Goal: Information Seeking & Learning: Learn about a topic

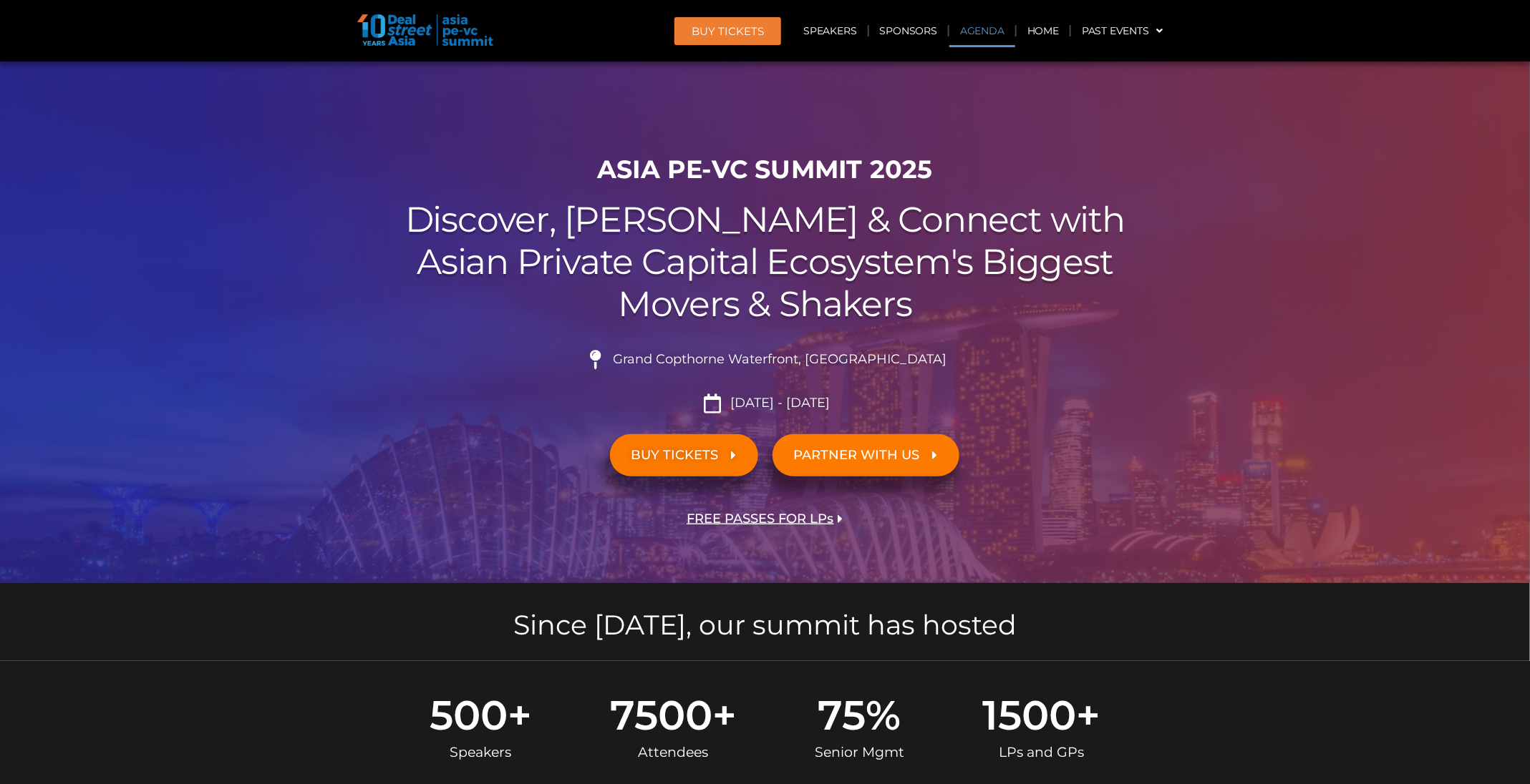
click at [968, 27] on link "Agenda" at bounding box center [982, 30] width 66 height 33
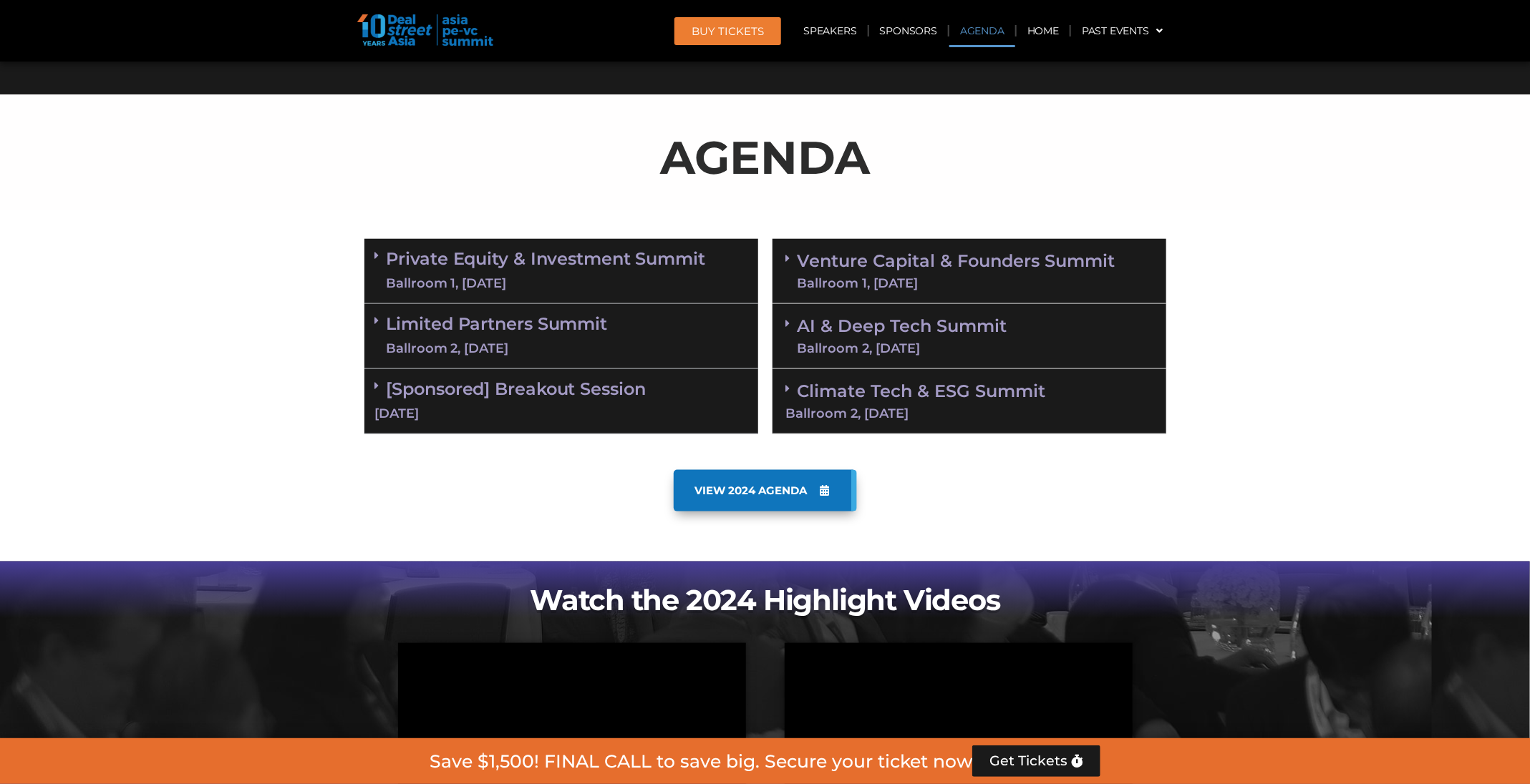
scroll to position [749, 0]
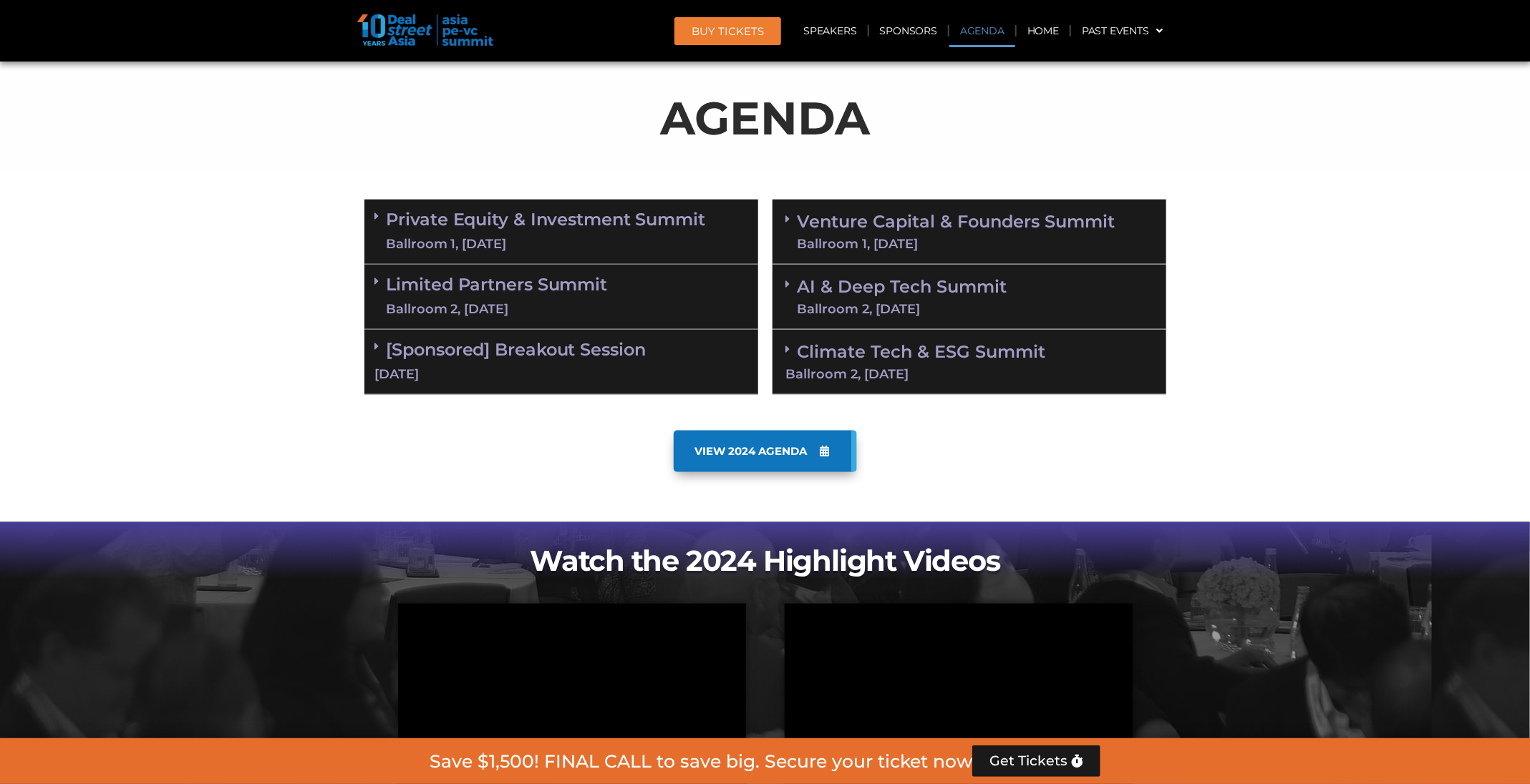
click at [479, 226] on link "Private Equity & Investment Summit Ballroom 1, 10 Sept" at bounding box center [546, 231] width 319 height 43
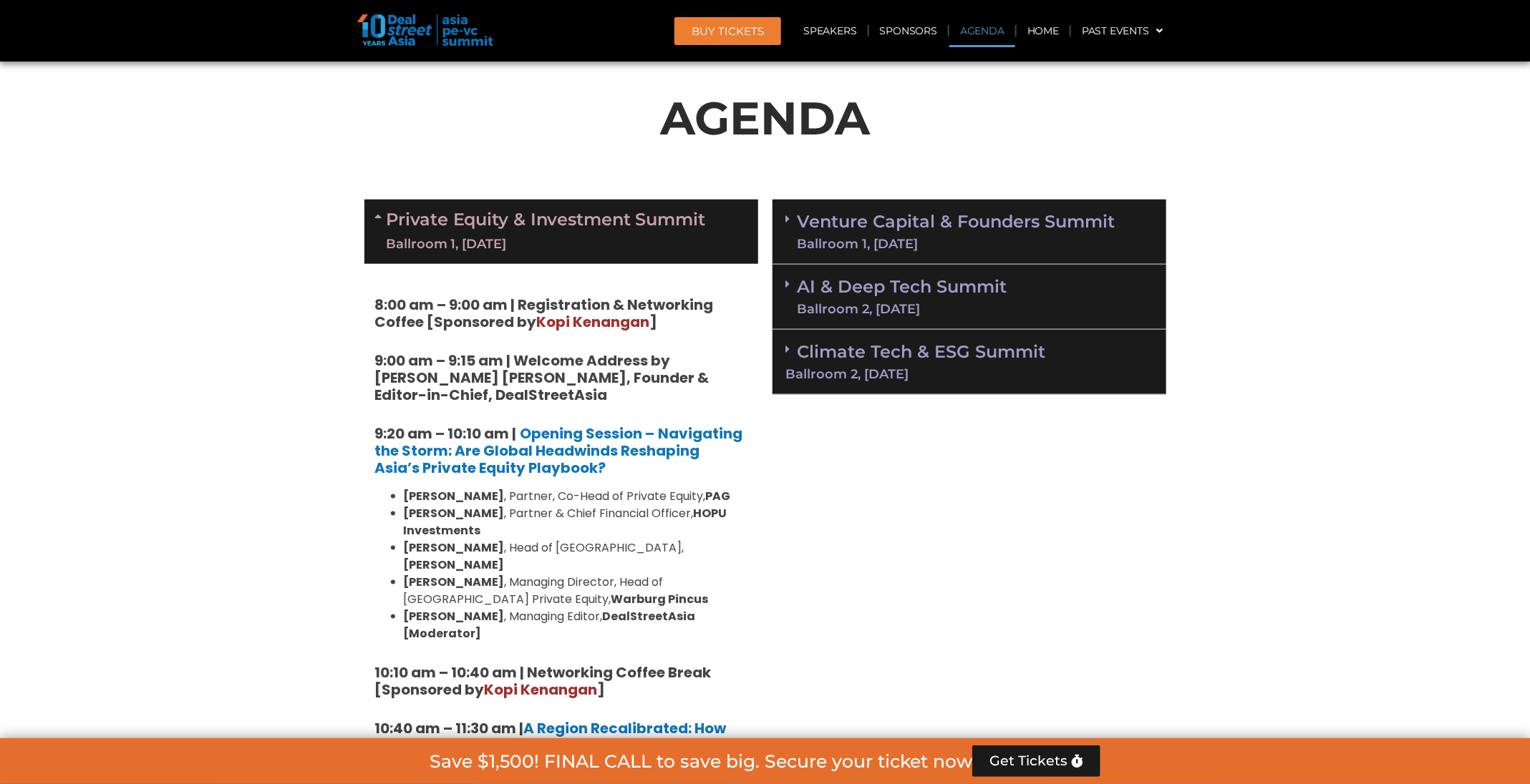
click at [843, 219] on link "Venture Capital & Founders​ Summit Ballroom 1, 11 Sept" at bounding box center [956, 231] width 317 height 37
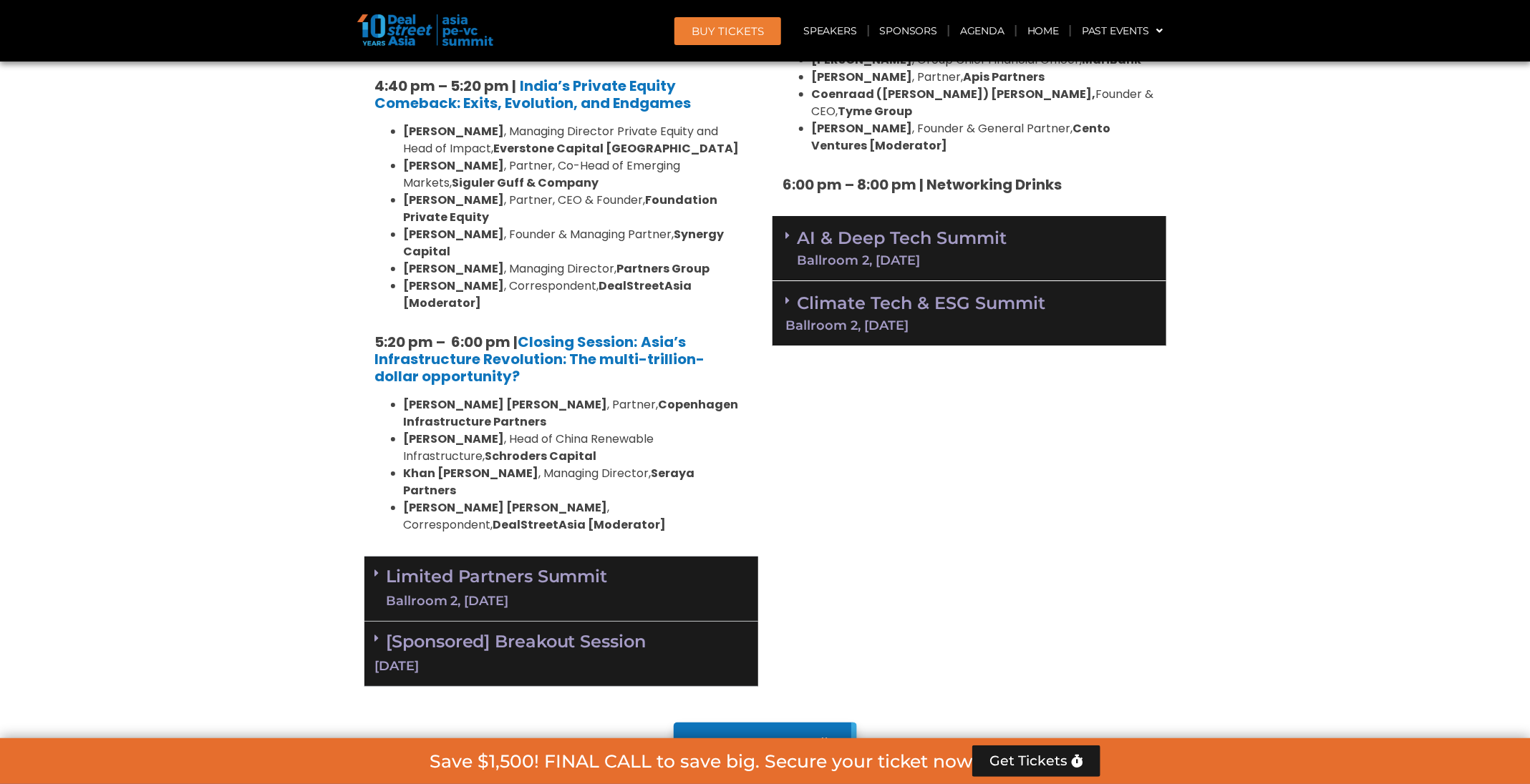
scroll to position [2778, 0]
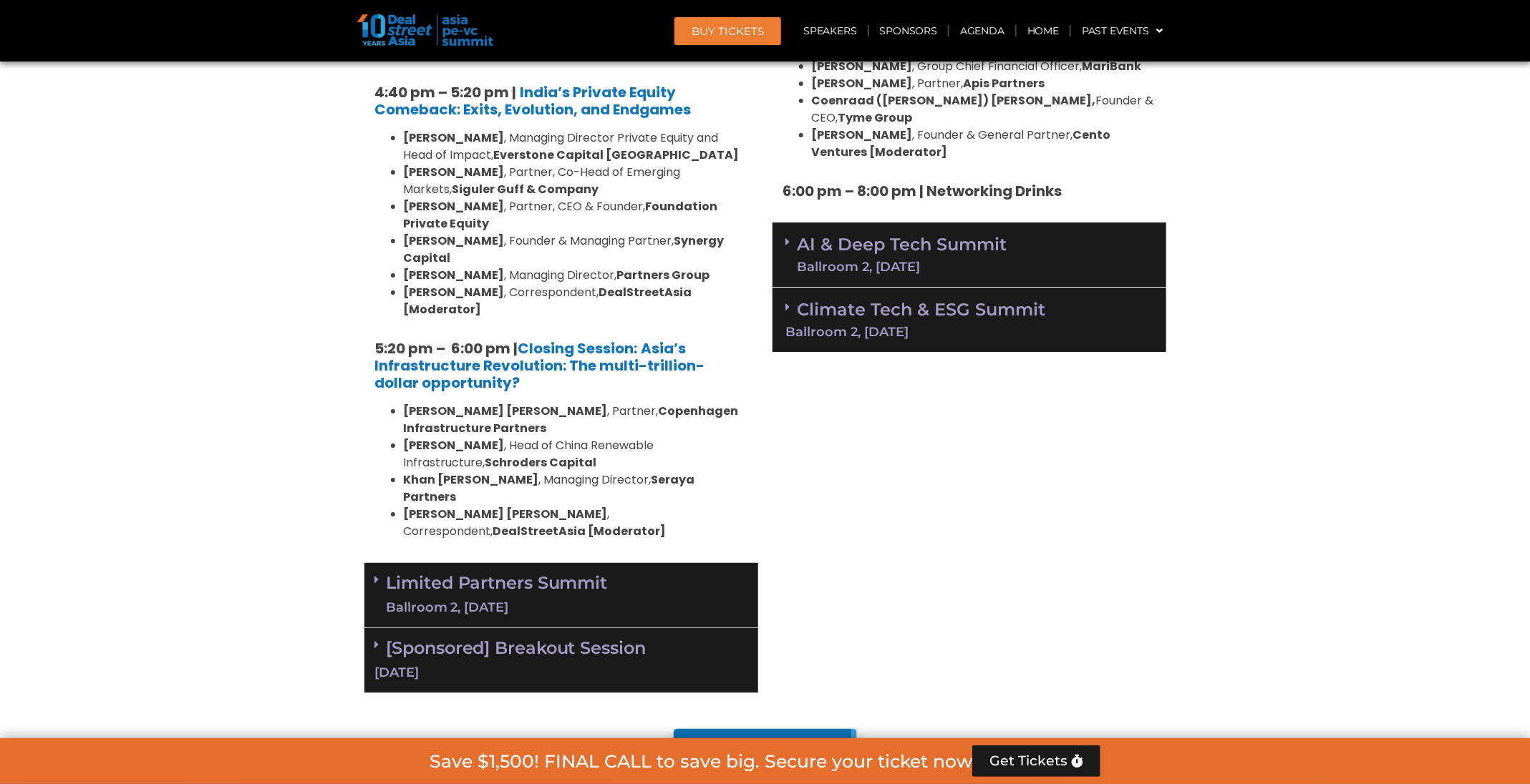
click at [849, 260] on div "Ballroom 2, [DATE]" at bounding box center [902, 267] width 210 height 13
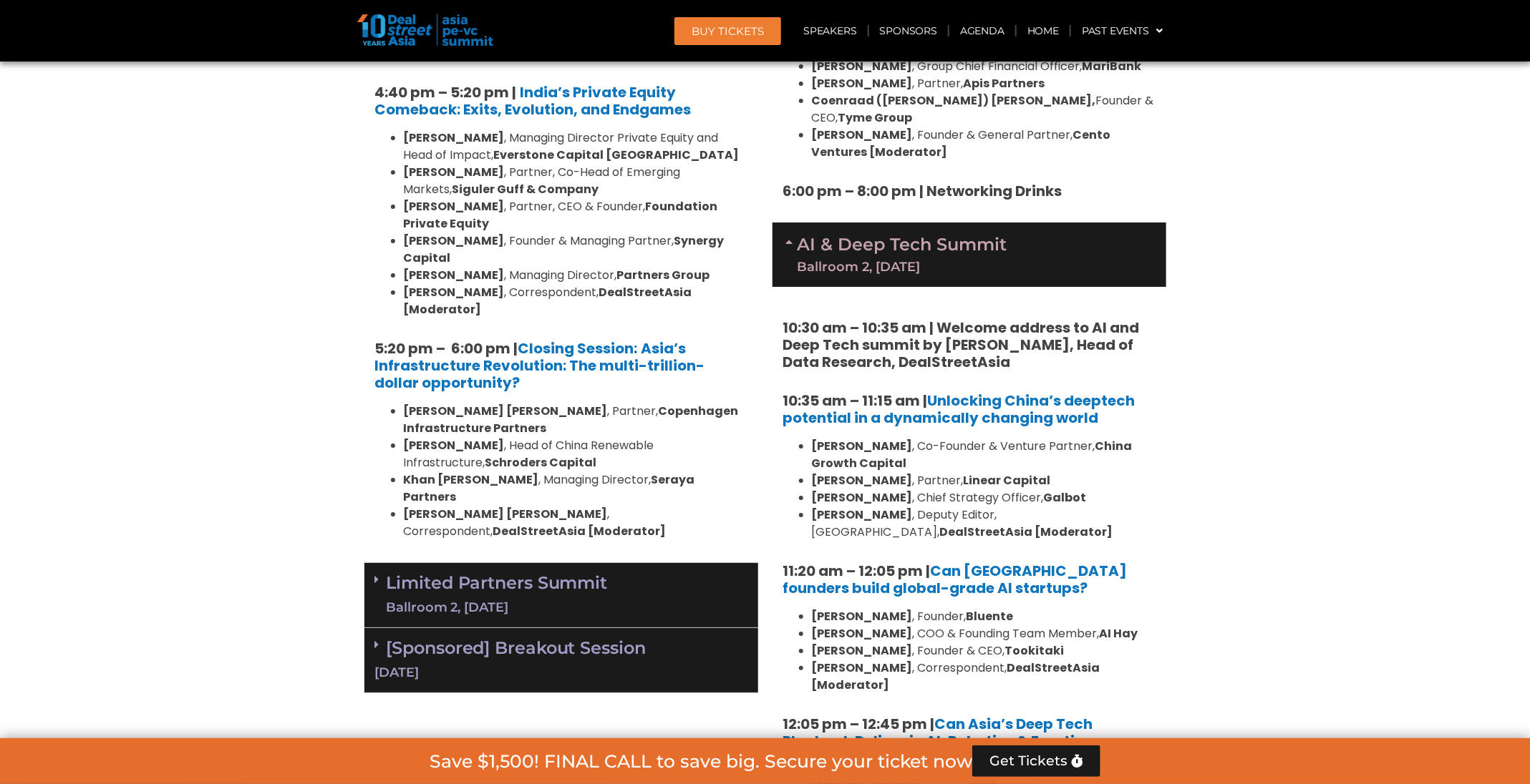
click at [572, 574] on link "Limited Partners Summit Ballroom 2, 10 Sept" at bounding box center [497, 595] width 221 height 43
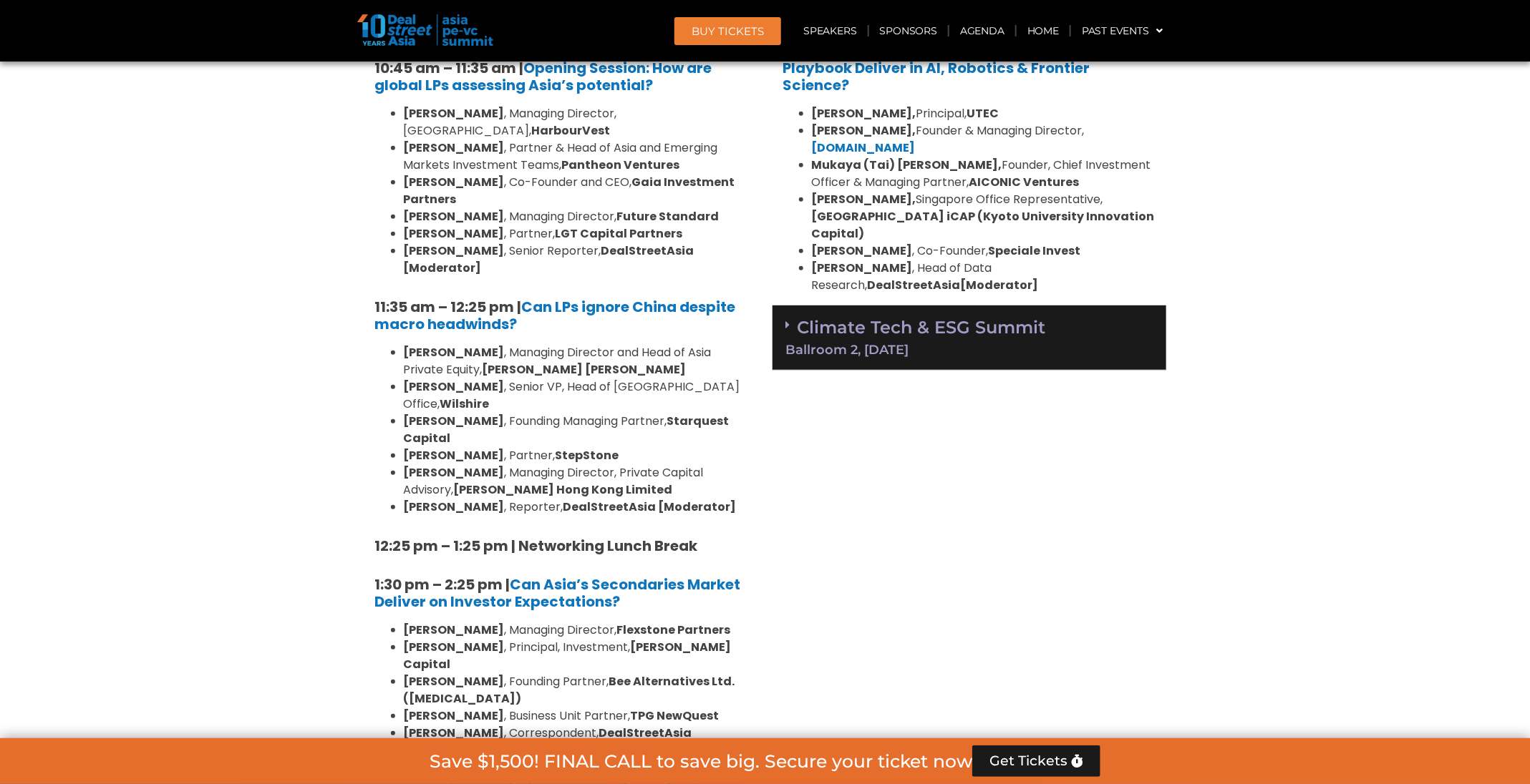
scroll to position [3495, 0]
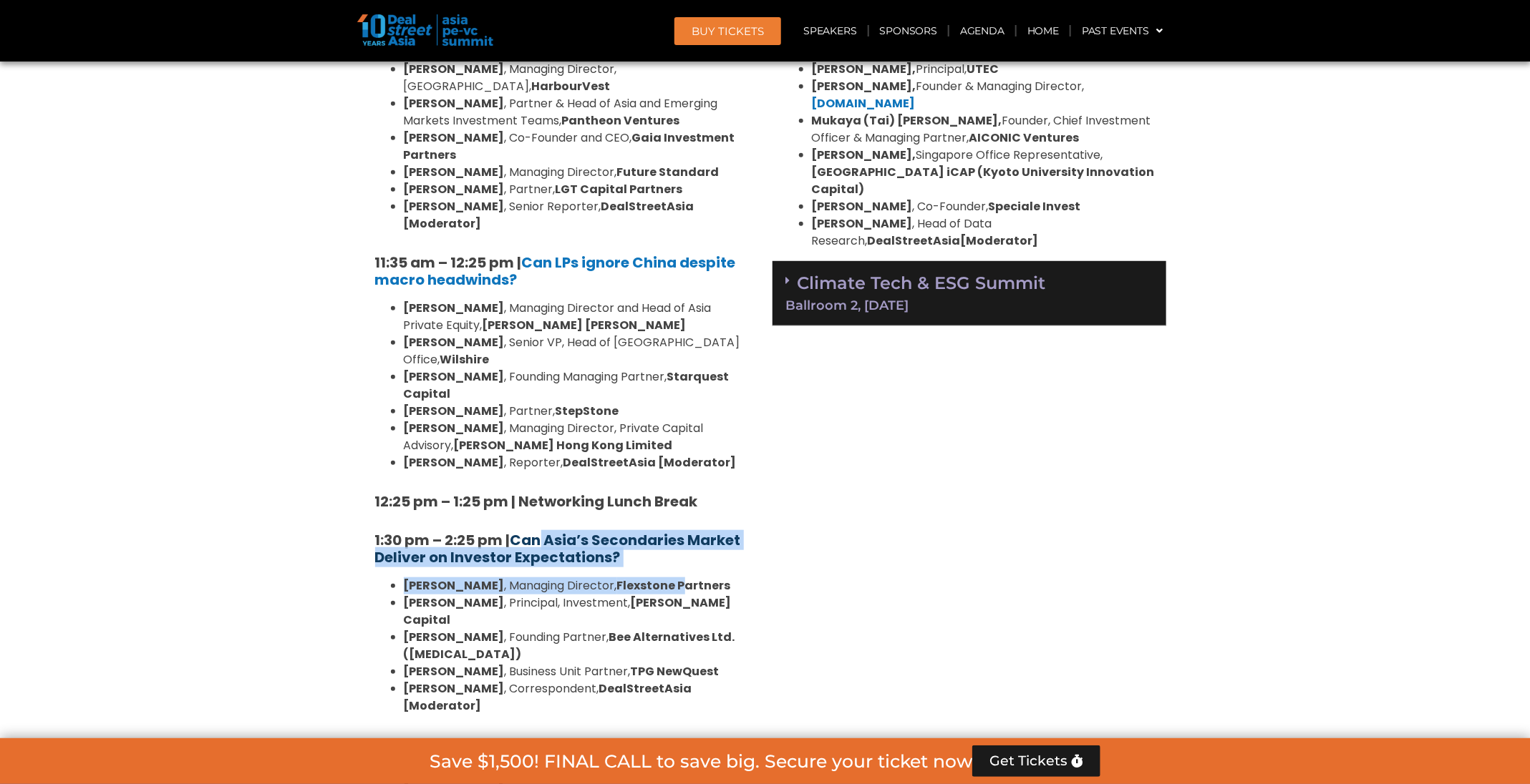
drag, startPoint x: 661, startPoint y: 256, endPoint x: 532, endPoint y: 233, distance: 131.0
click at [532, 233] on div "10:40 am – 10:45 am | Welcome Address by Joji Thomas Philip, Founder & Editor-i…" at bounding box center [561, 712] width 394 height 1605
click at [645, 532] on h5 "1:30 pm – 2:25 pm | Can Asia’s Secondaries Market Deliver on Investor Expectati…" at bounding box center [561, 549] width 372 height 35
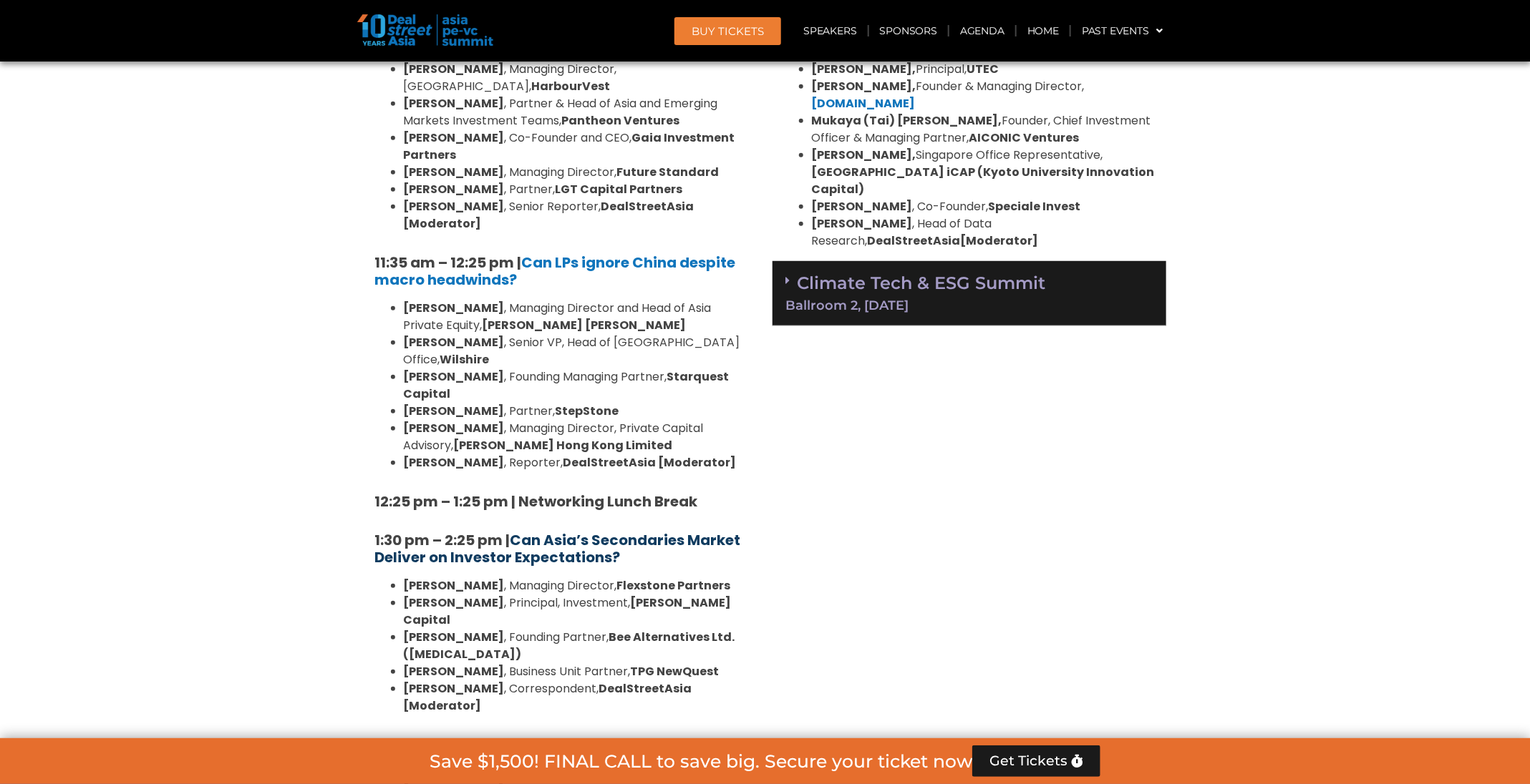
drag, startPoint x: 638, startPoint y: 247, endPoint x: 517, endPoint y: 226, distance: 122.8
click at [517, 532] on h5 "1:30 pm – 2:25 pm | Can Asia’s Secondaries Market Deliver on Investor Expectati…" at bounding box center [561, 549] width 372 height 35
copy b "Can Asia’s Secondaries Market Deliver on Investor Expectations?"
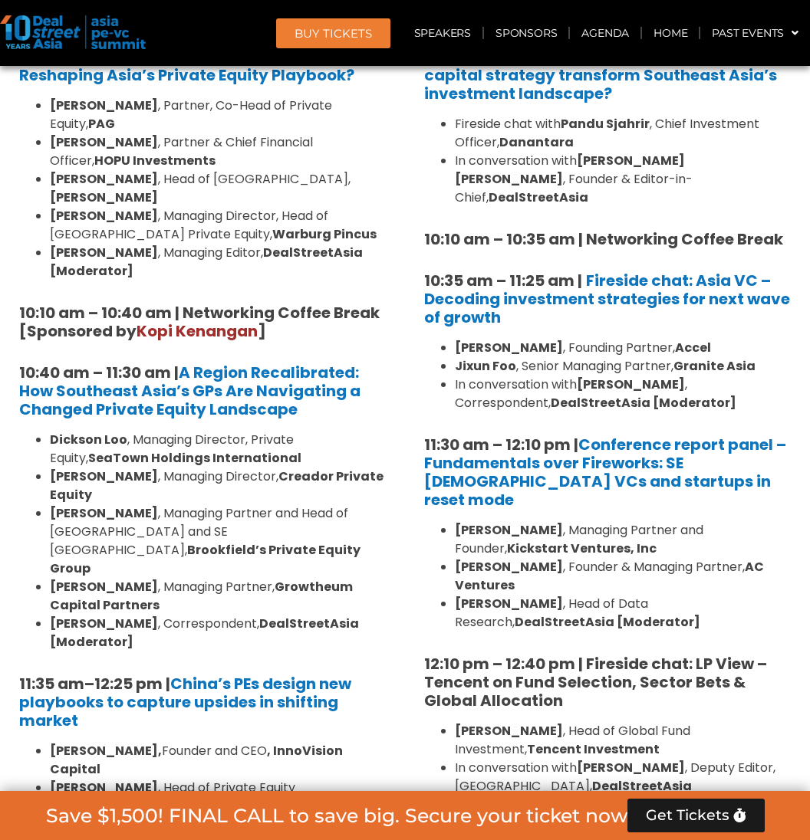
scroll to position [1227, 0]
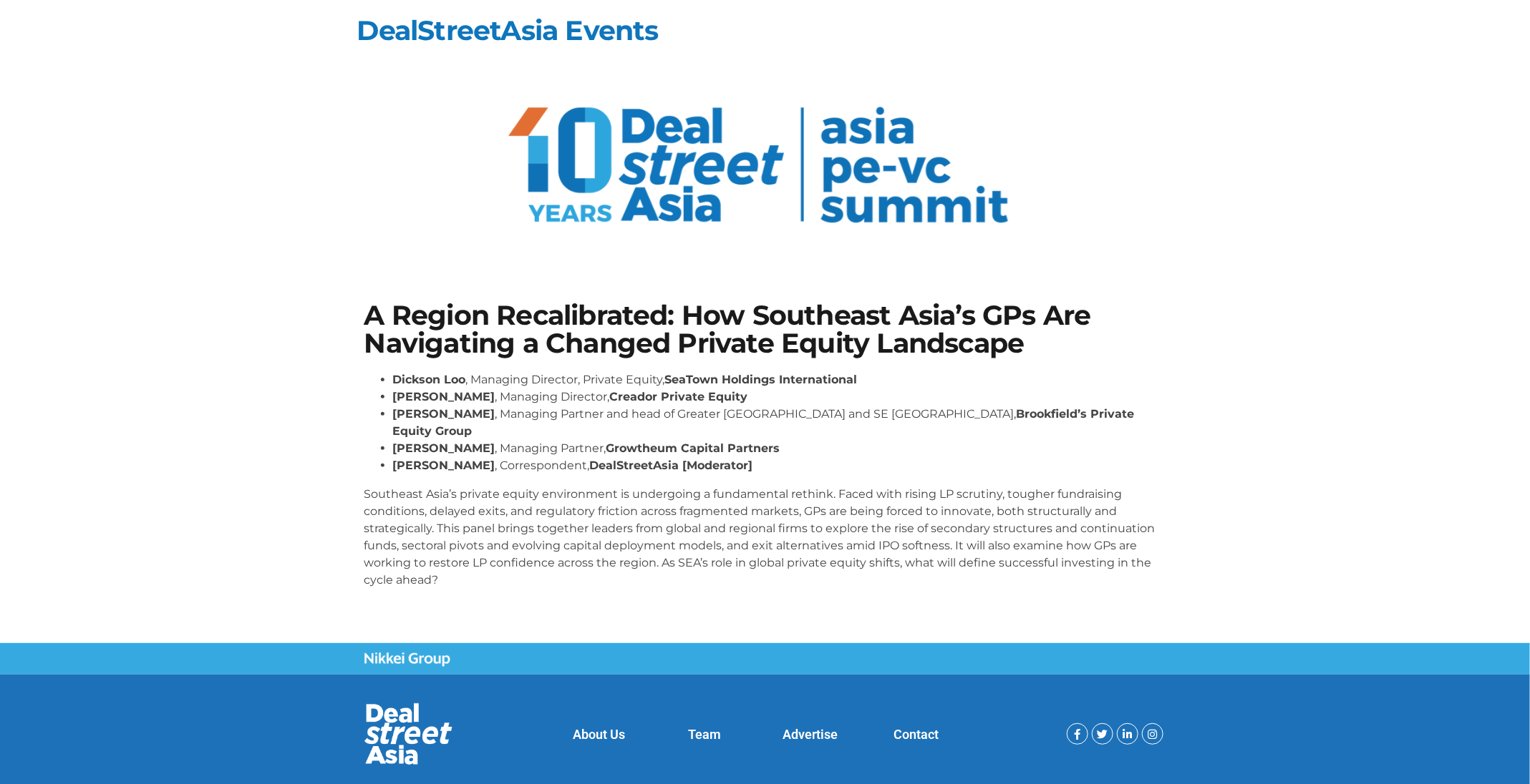
click at [619, 441] on strong "Growtheum Capital Partners" at bounding box center [693, 448] width 174 height 14
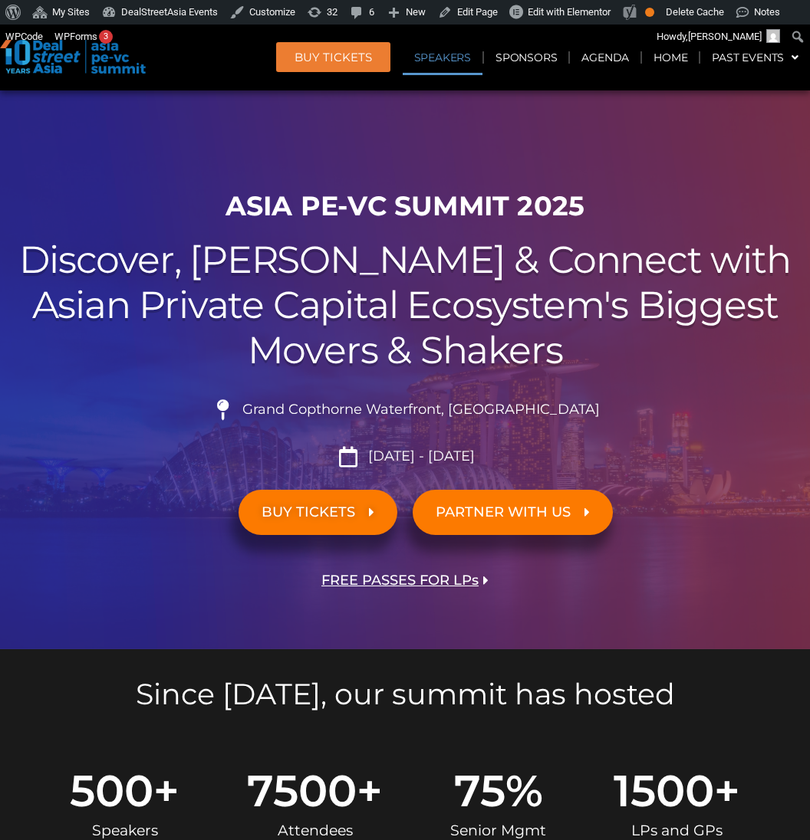
scroll to position [10506, 0]
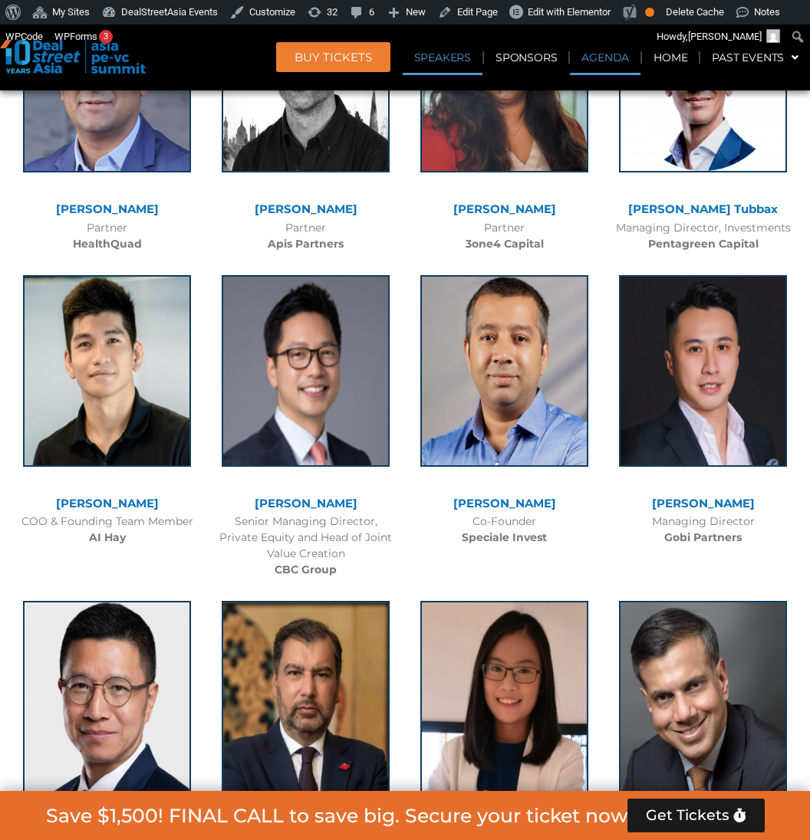
click at [589, 51] on link "Agenda" at bounding box center [605, 57] width 71 height 35
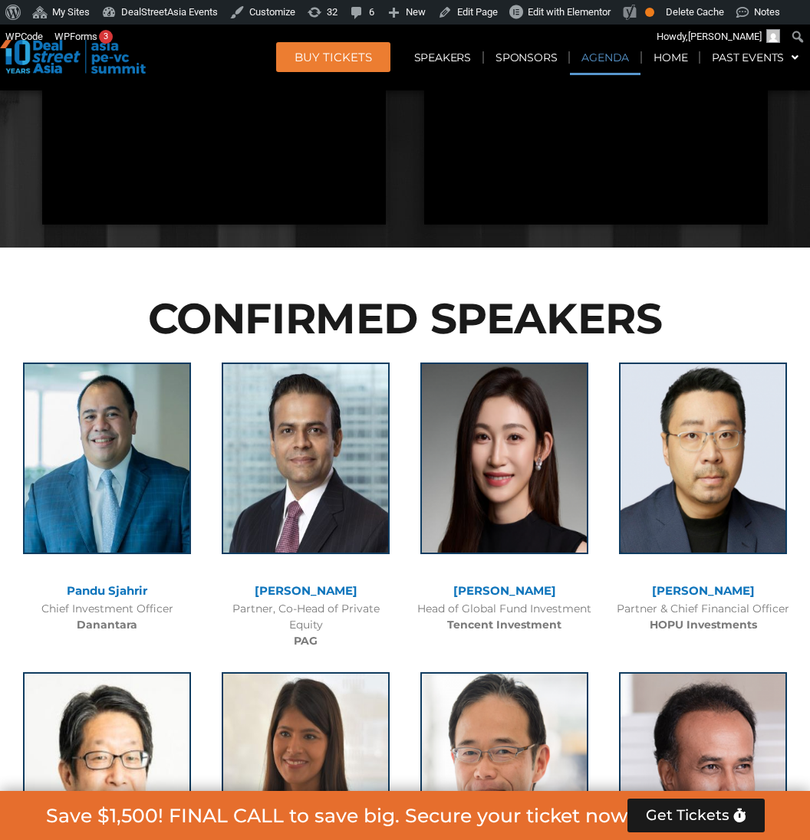
scroll to position [802, 0]
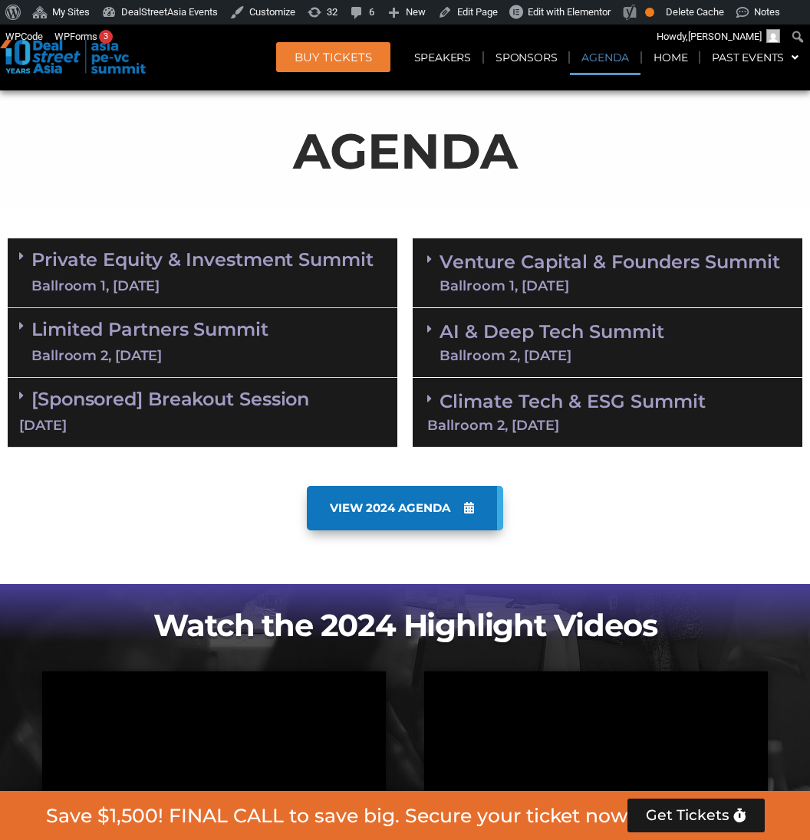
click at [258, 271] on link "Private Equity & Investment Summit Ballroom 1, [DATE]" at bounding box center [202, 273] width 342 height 46
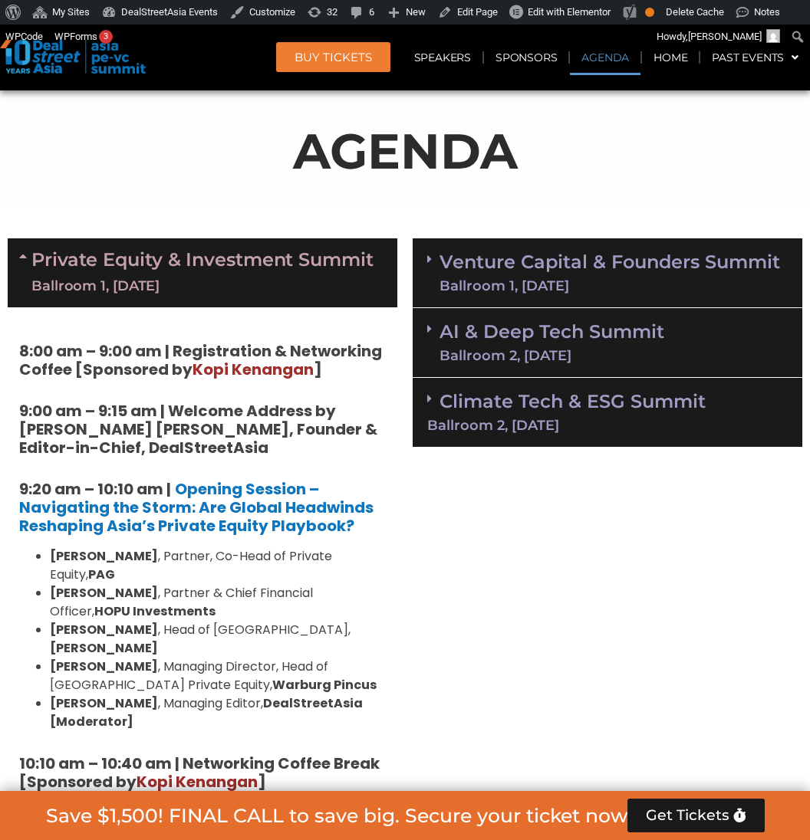
click at [471, 260] on link "Venture Capital & Founders​ Summit Ballroom 1, [DATE]" at bounding box center [609, 273] width 340 height 40
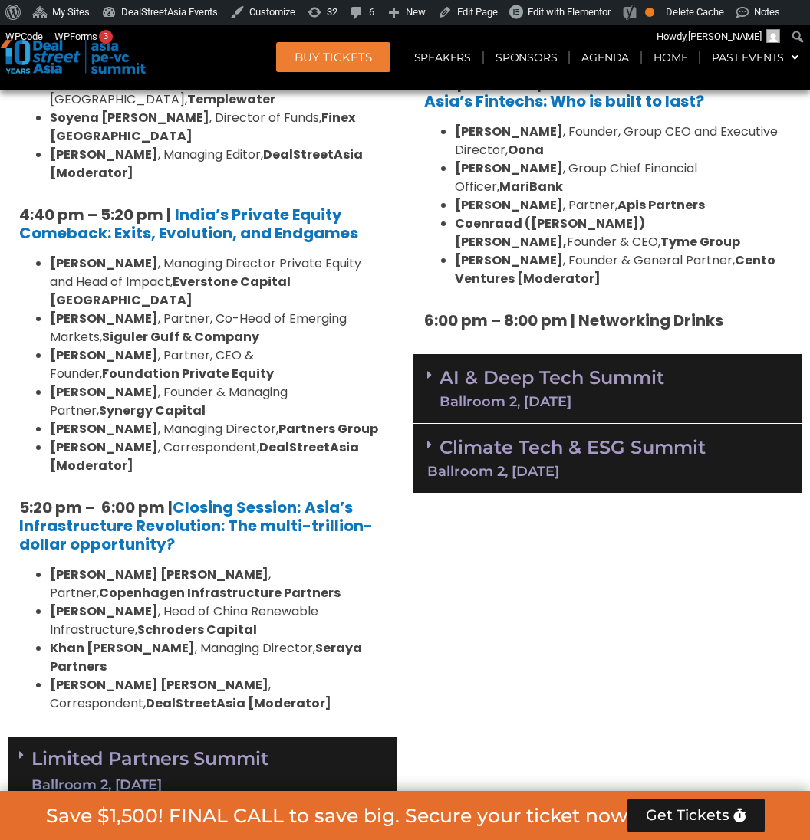
scroll to position [3108, 0]
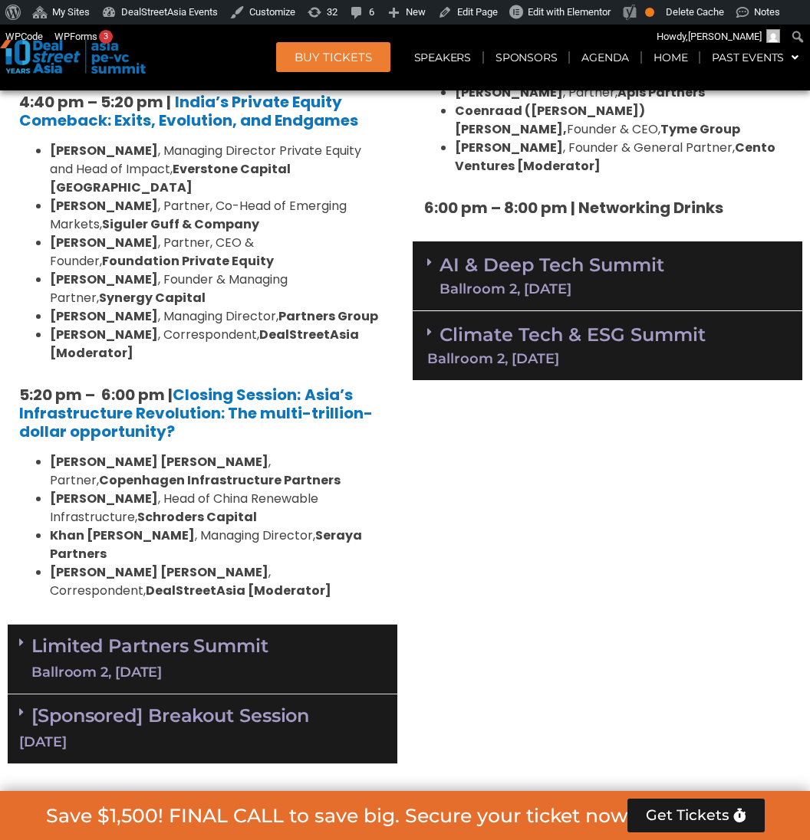
click at [299, 625] on div "Limited Partners Summit Ballroom 2, 10 Sept" at bounding box center [203, 660] width 390 height 70
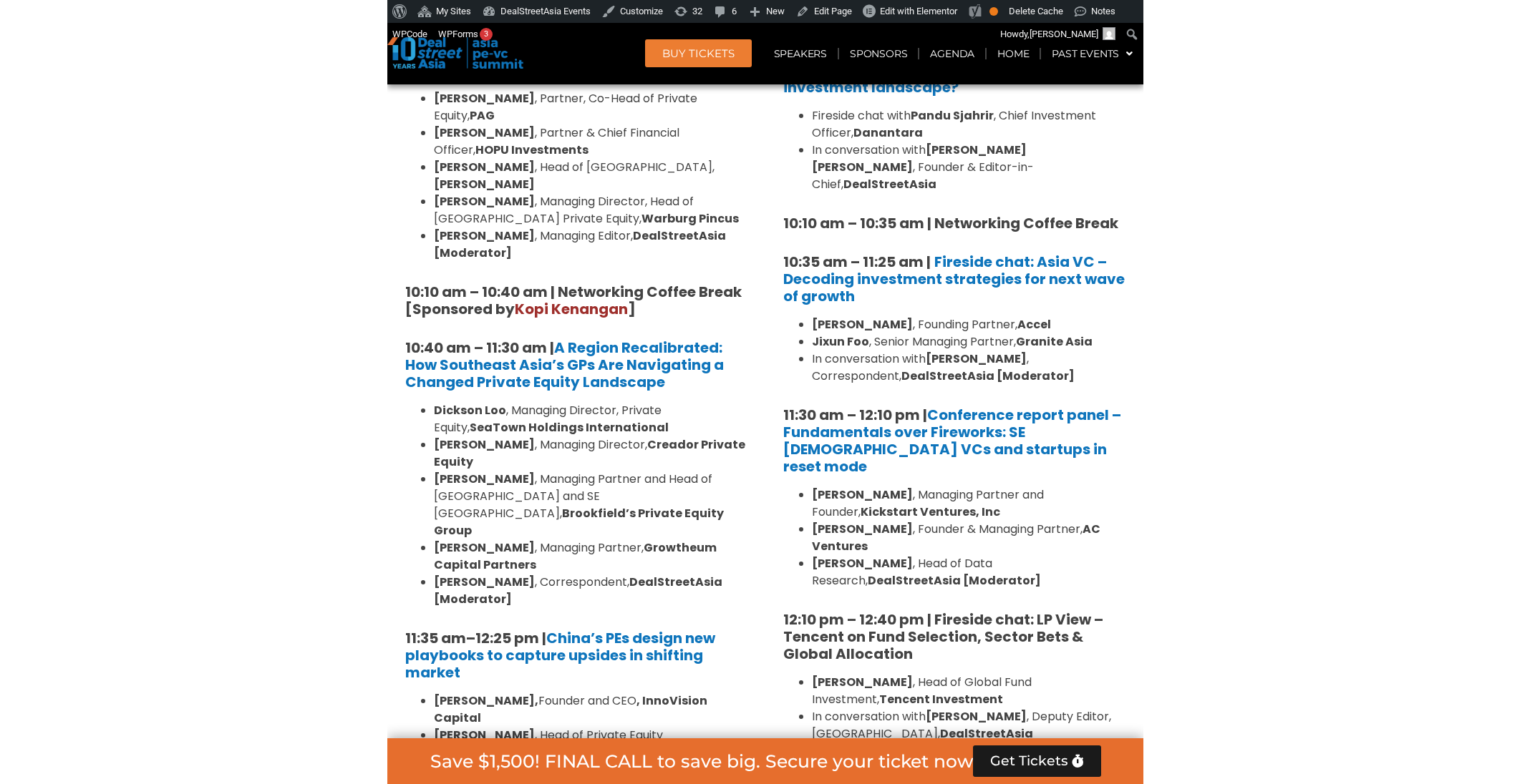
scroll to position [1168, 0]
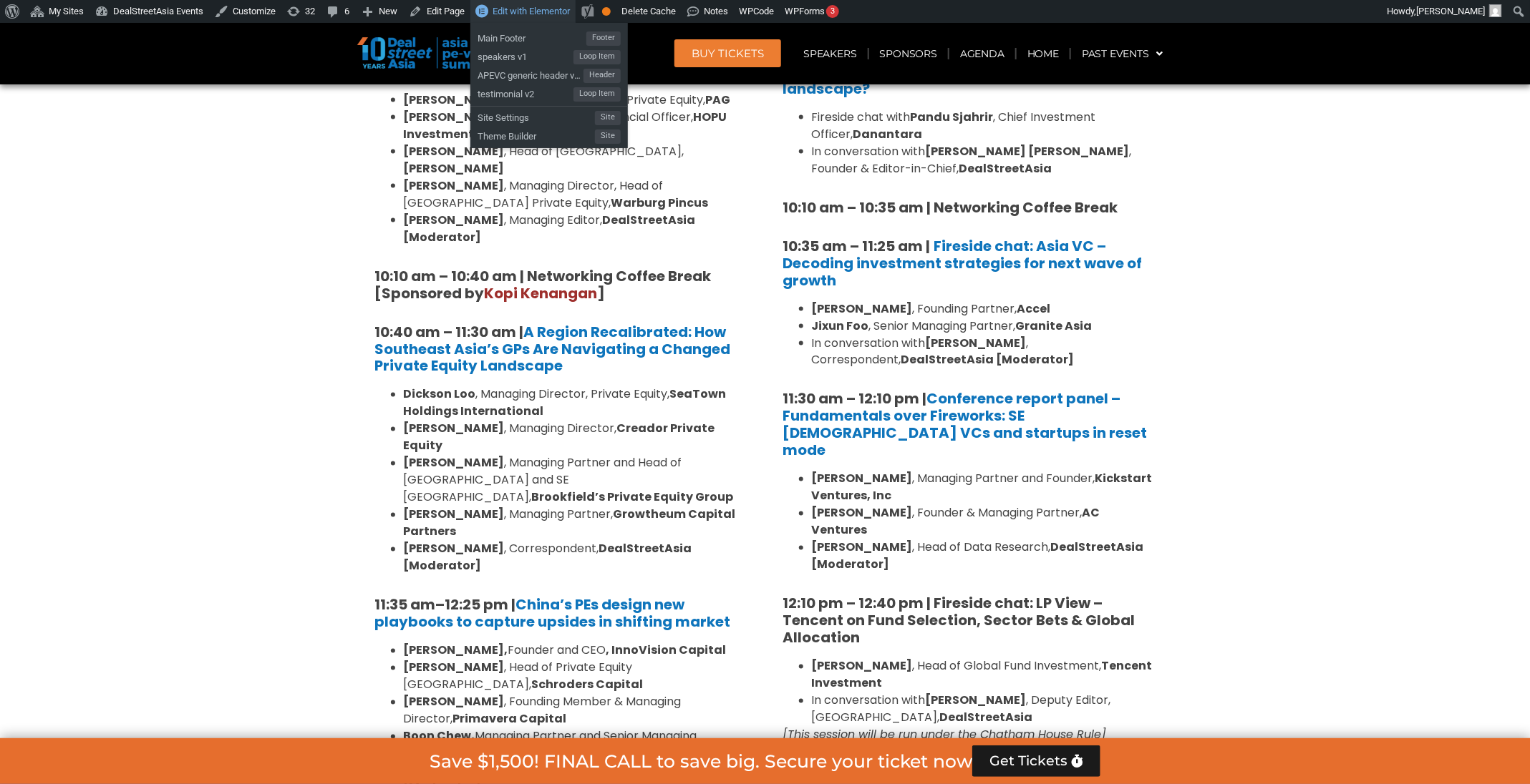
click at [528, 11] on span "Edit with Elementor" at bounding box center [531, 11] width 77 height 11
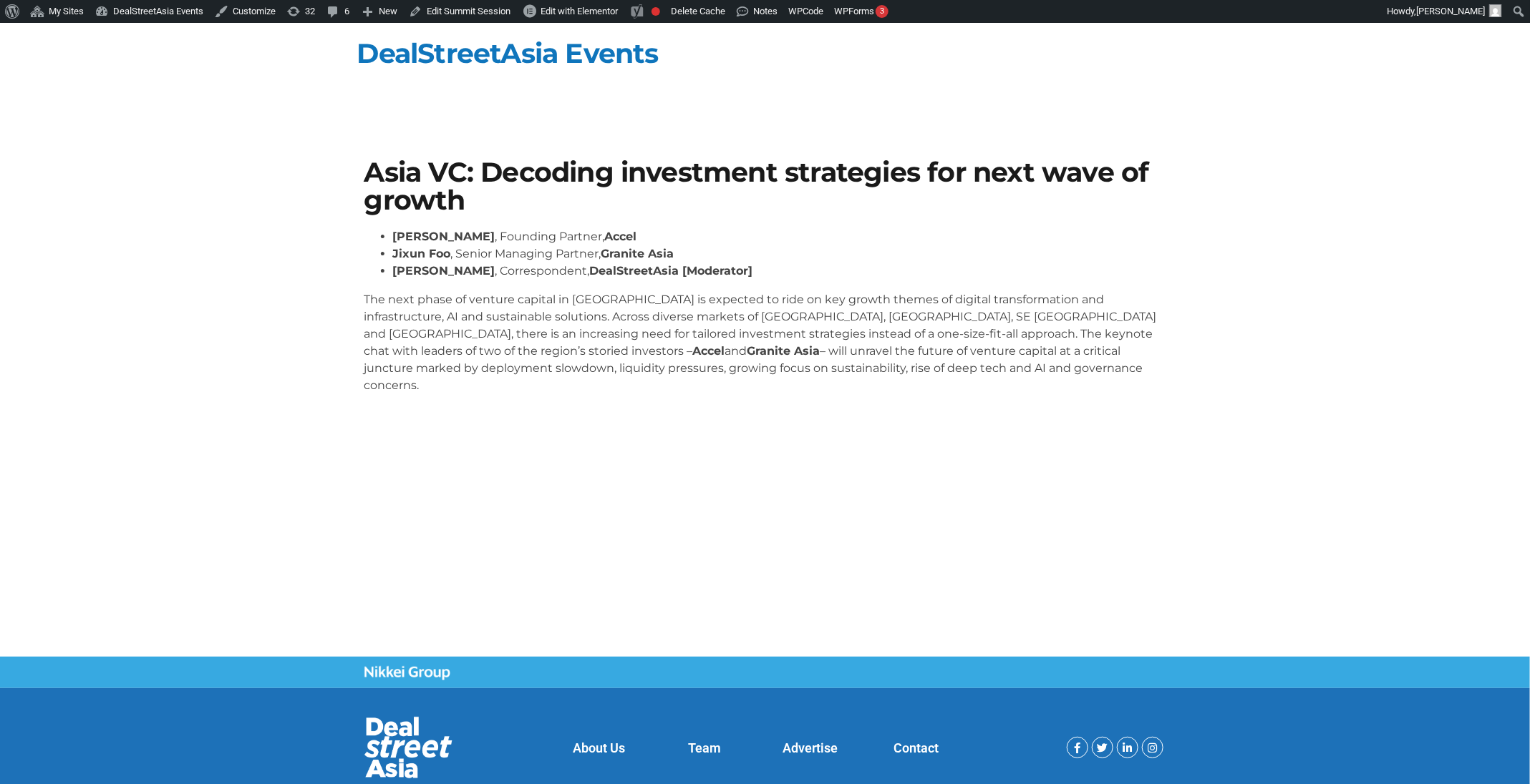
click at [672, 354] on p "The next phase of venture capital in Asia is expected to ride on key growth the…" at bounding box center [765, 343] width 802 height 103
click at [620, 299] on p "The next phase of venture capital in Asia is expected to ride on key growth the…" at bounding box center [765, 343] width 802 height 103
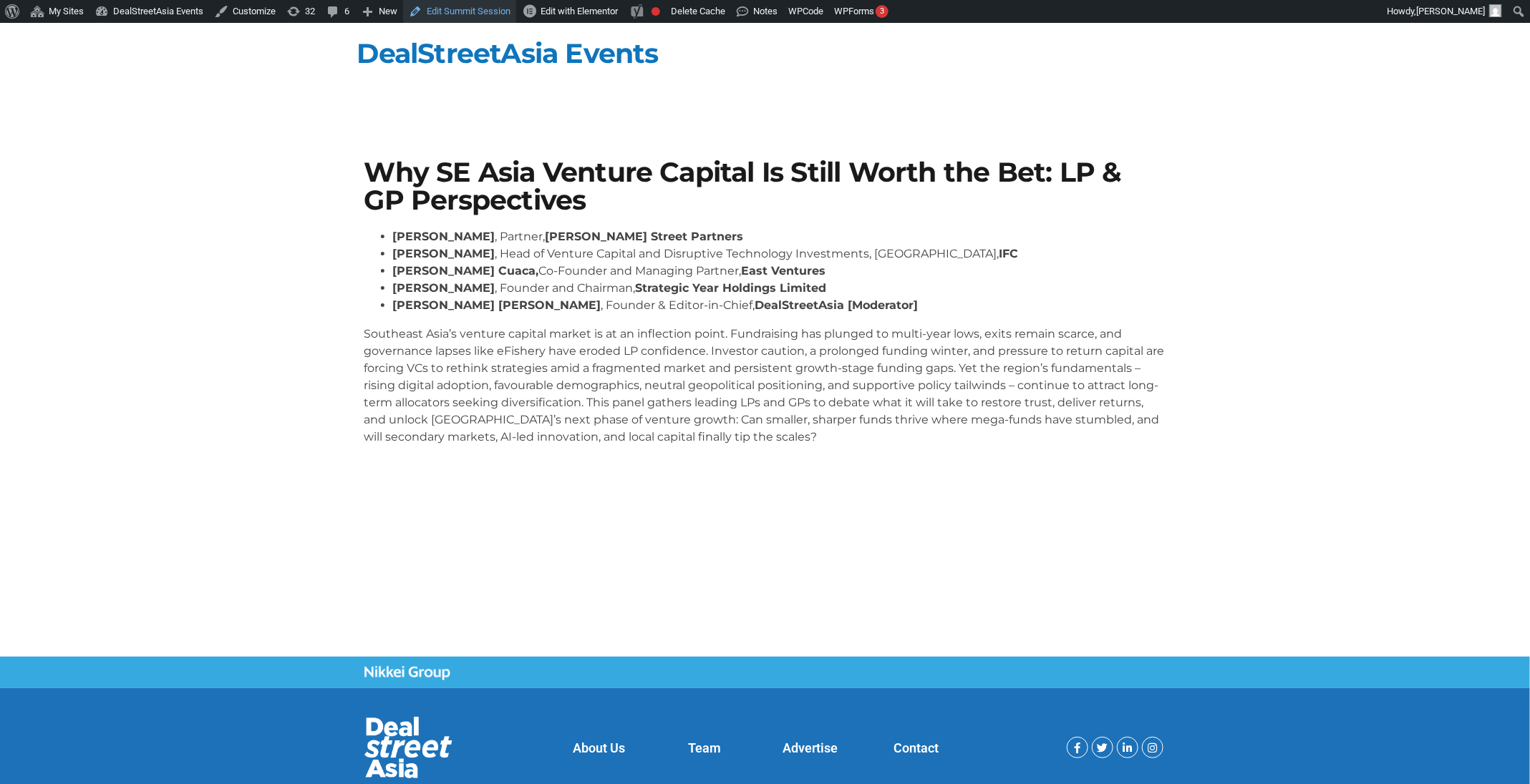
click at [487, 8] on link "Edit Summit Session" at bounding box center [459, 11] width 113 height 23
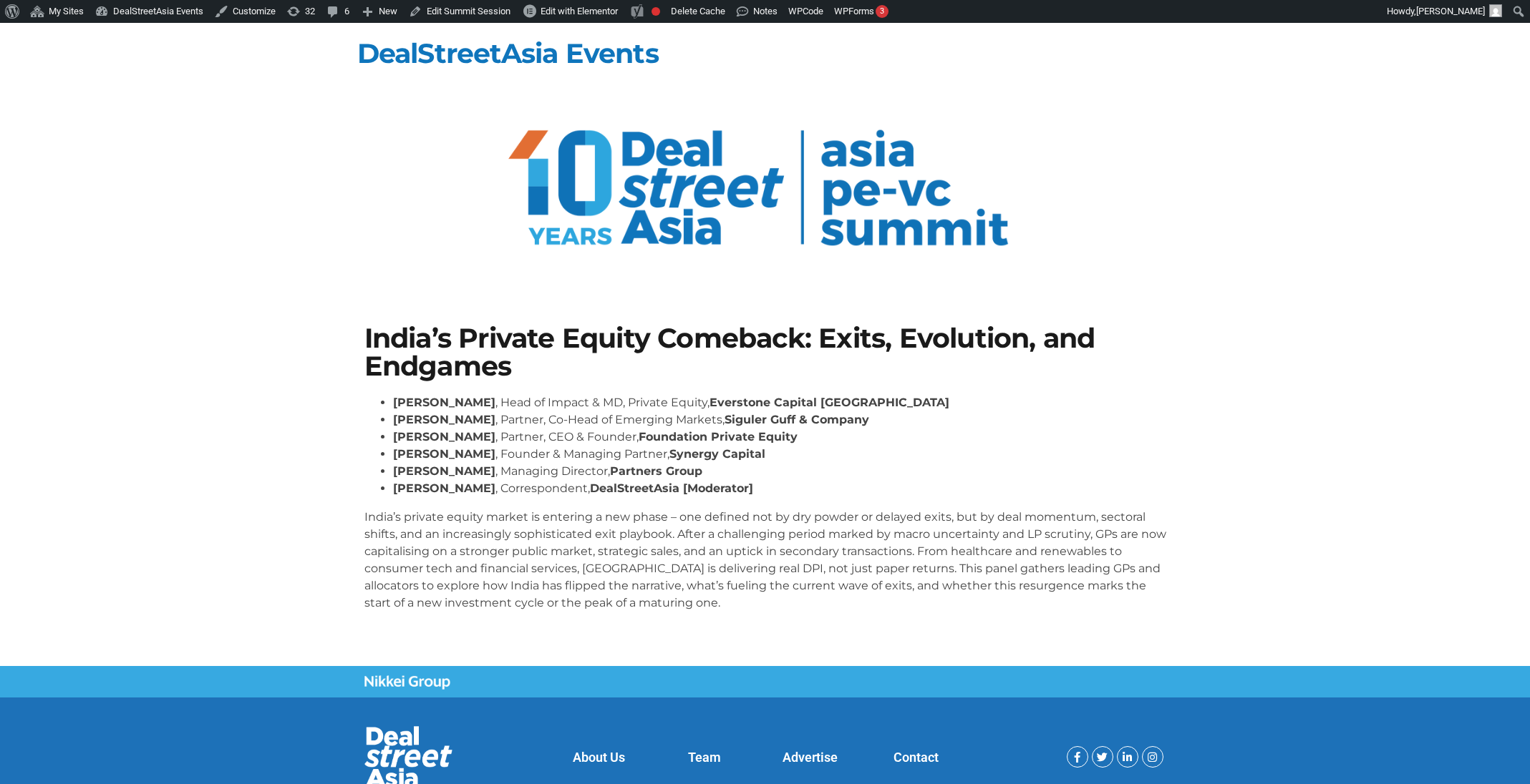
click at [457, 20] on link "Edit Summit Session" at bounding box center [459, 11] width 113 height 23
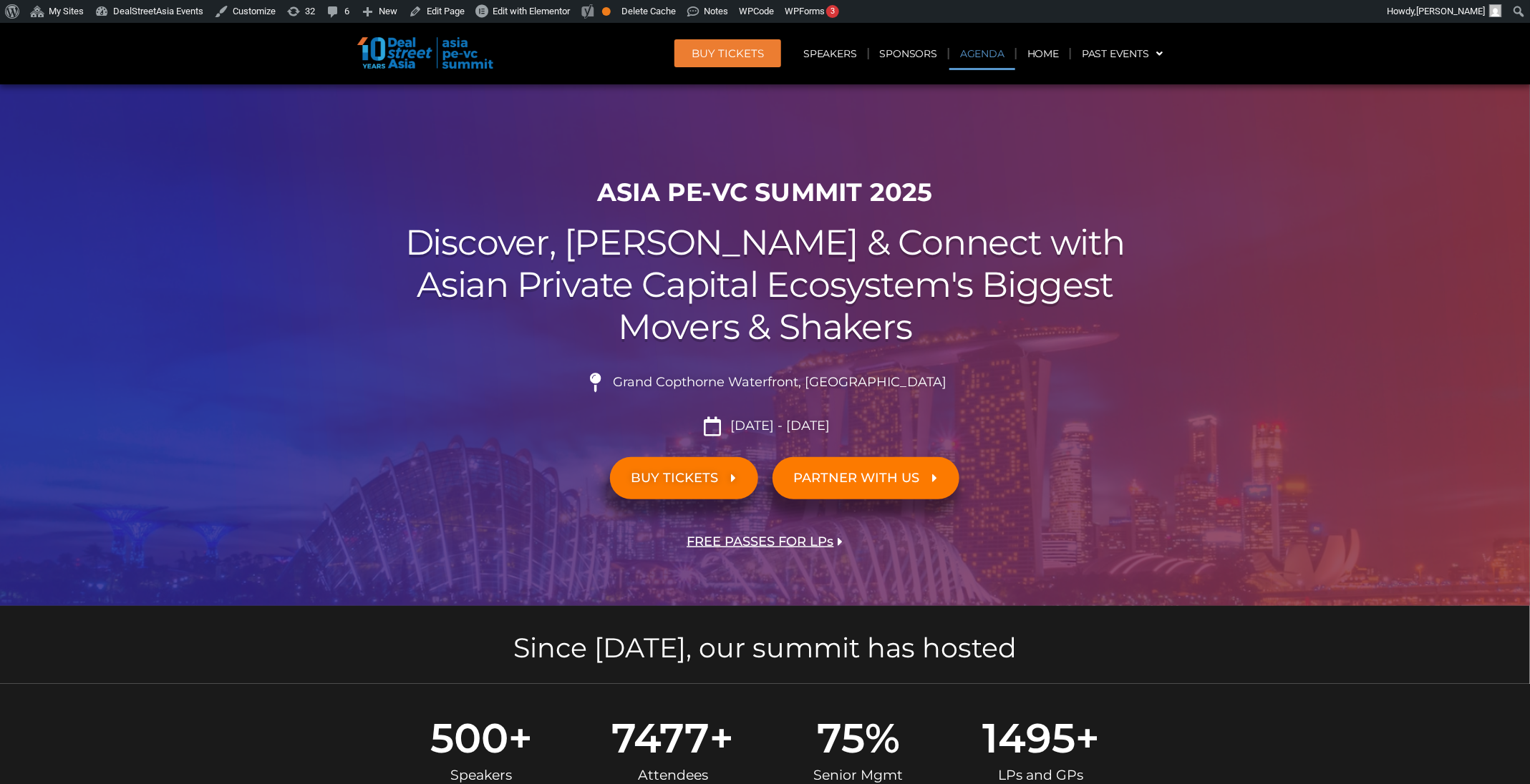
click at [986, 42] on link "Agenda" at bounding box center [982, 53] width 66 height 33
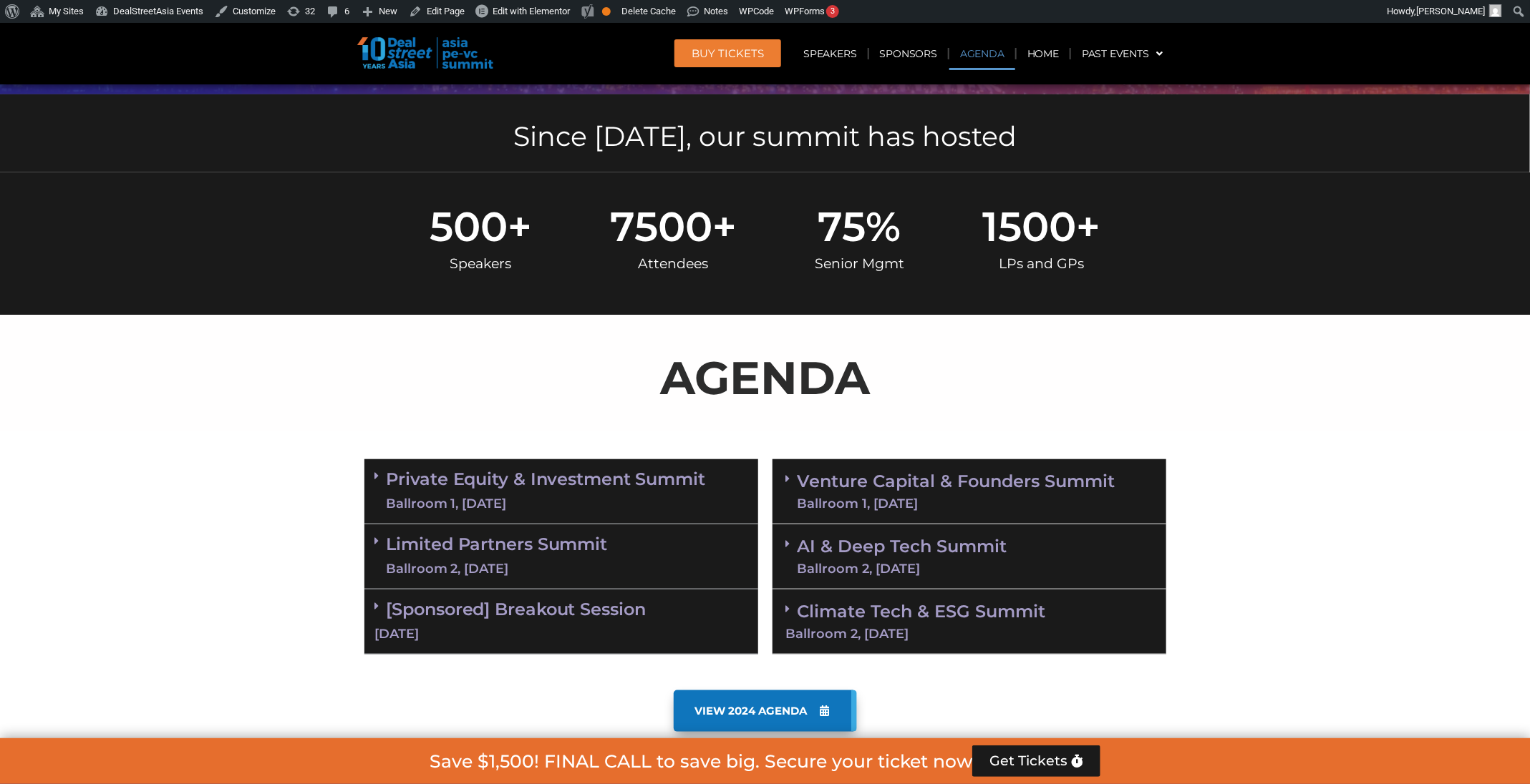
scroll to position [749, 0]
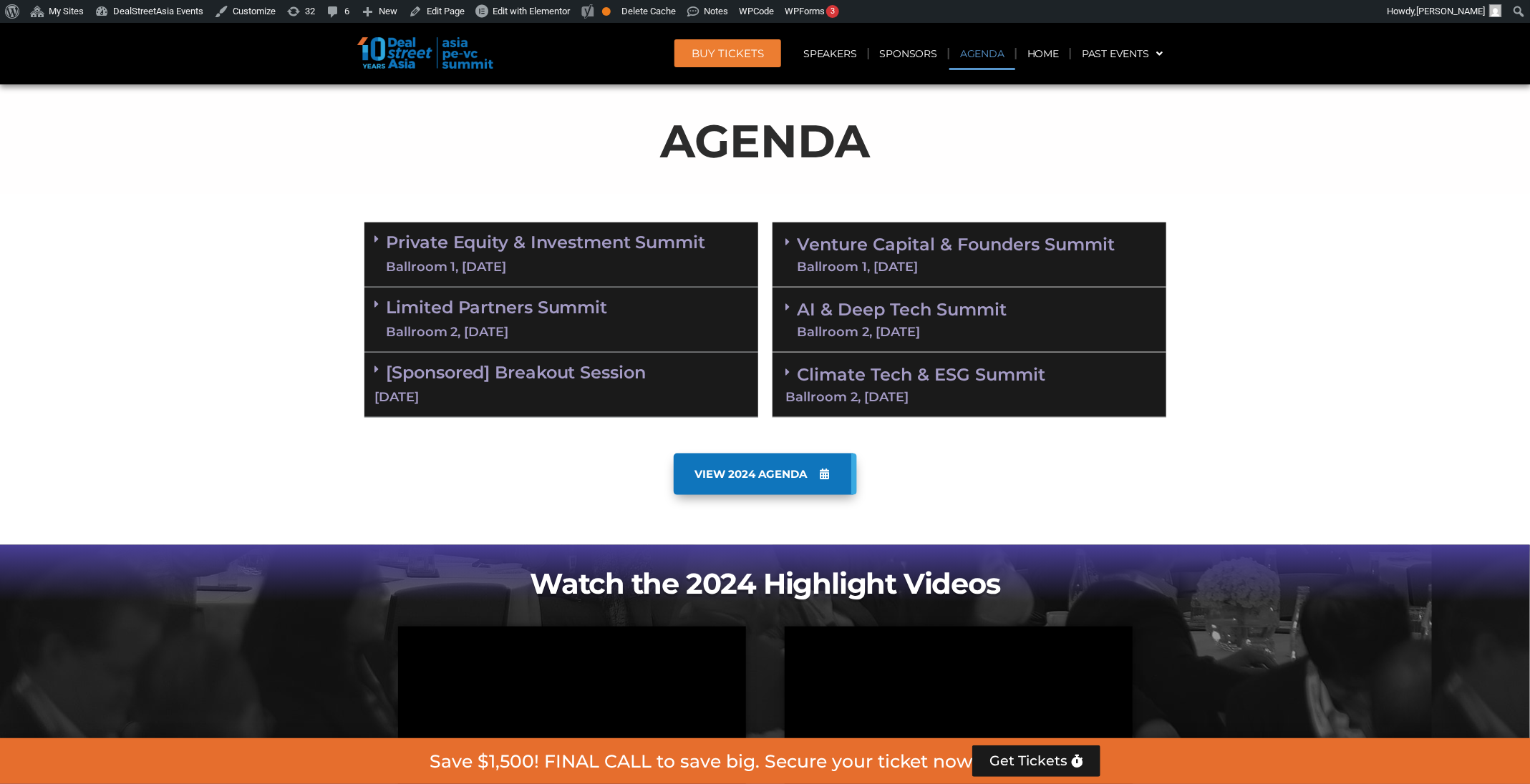
drag, startPoint x: 631, startPoint y: 259, endPoint x: 652, endPoint y: 252, distance: 22.1
click at [631, 259] on div "Ballroom 1, [DATE]" at bounding box center [546, 267] width 319 height 18
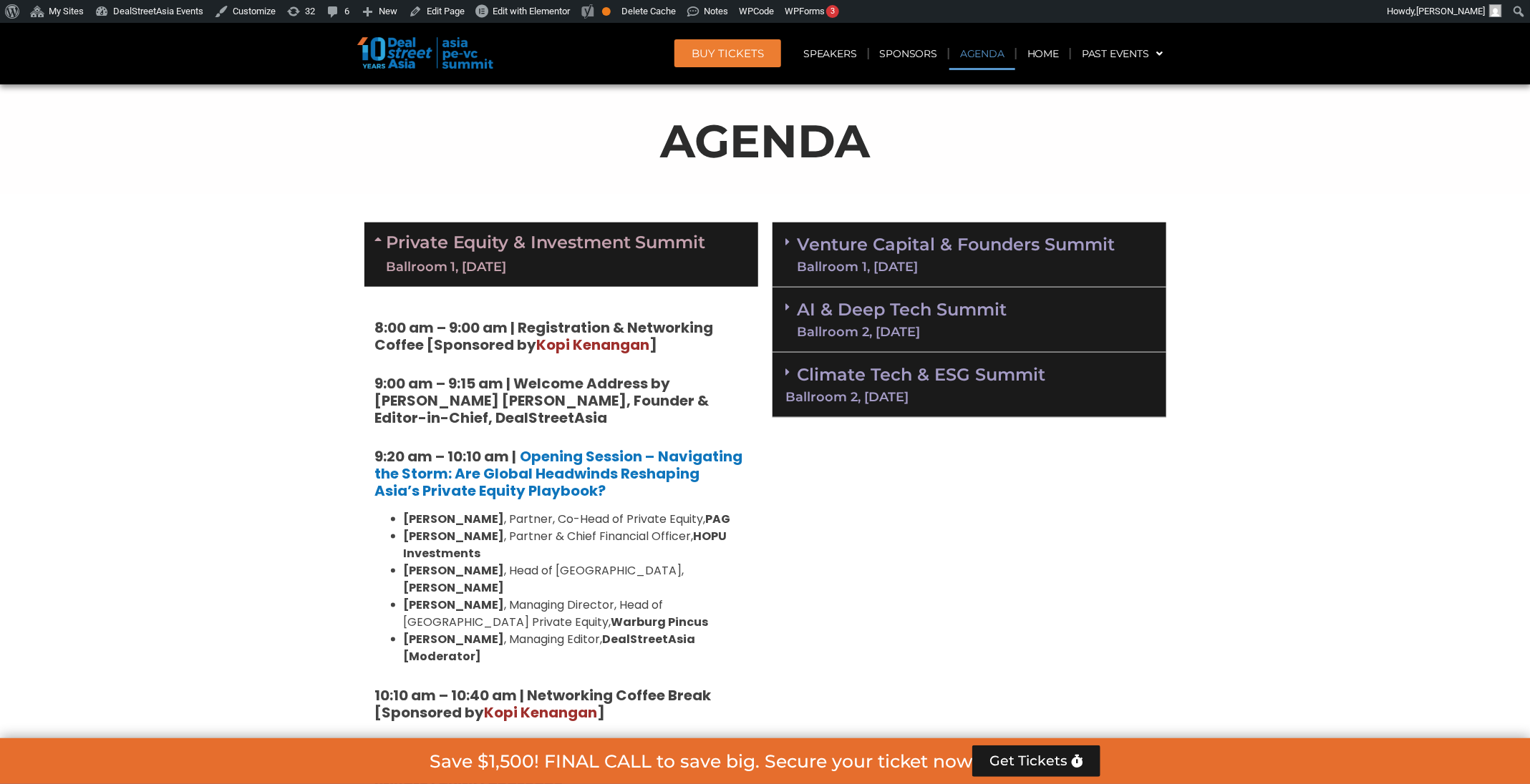
click at [920, 249] on link "Venture Capital & Founders​ Summit Ballroom 1, [DATE]" at bounding box center [956, 255] width 317 height 37
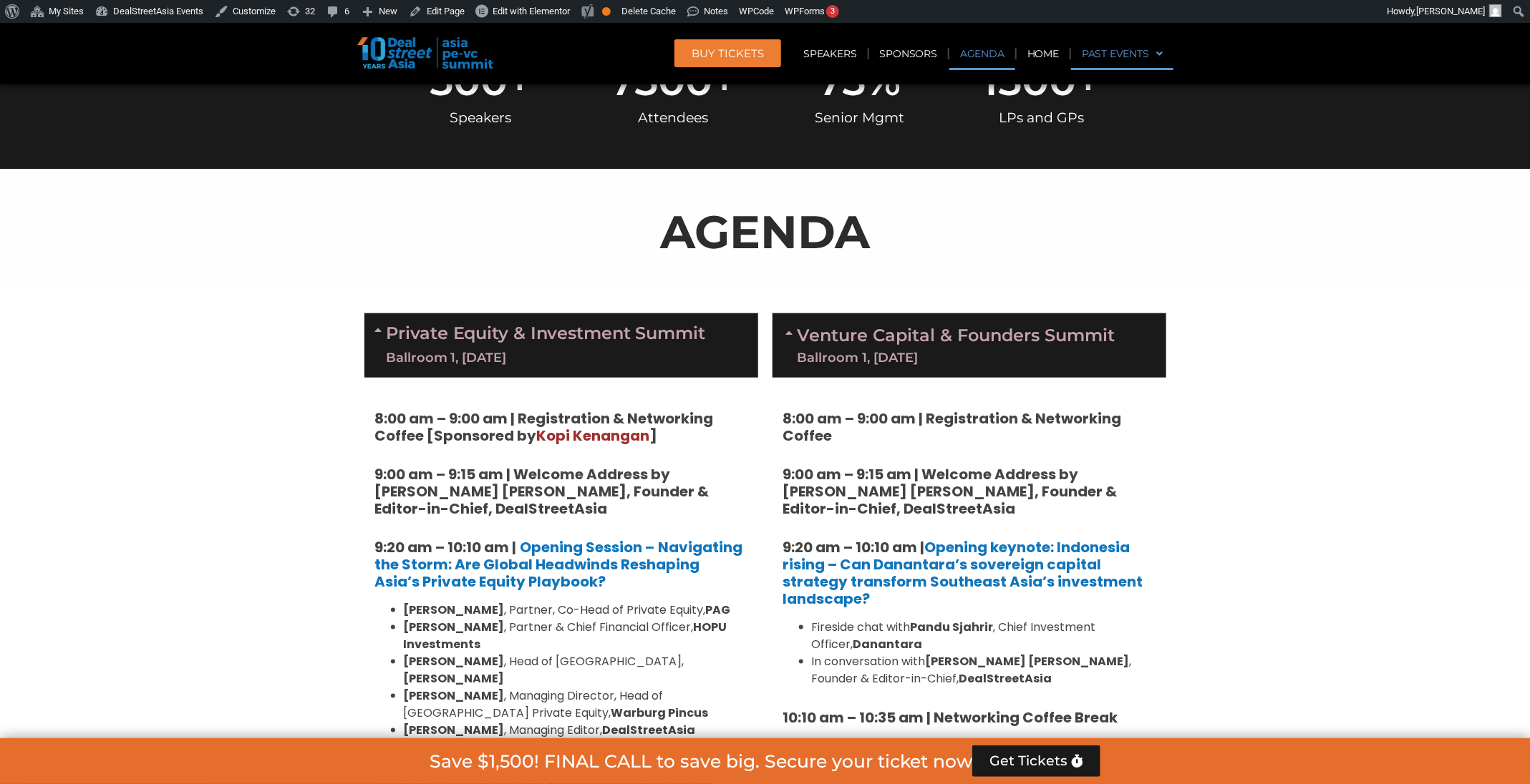
scroll to position [670, 0]
